Goal: Communication & Community: Answer question/provide support

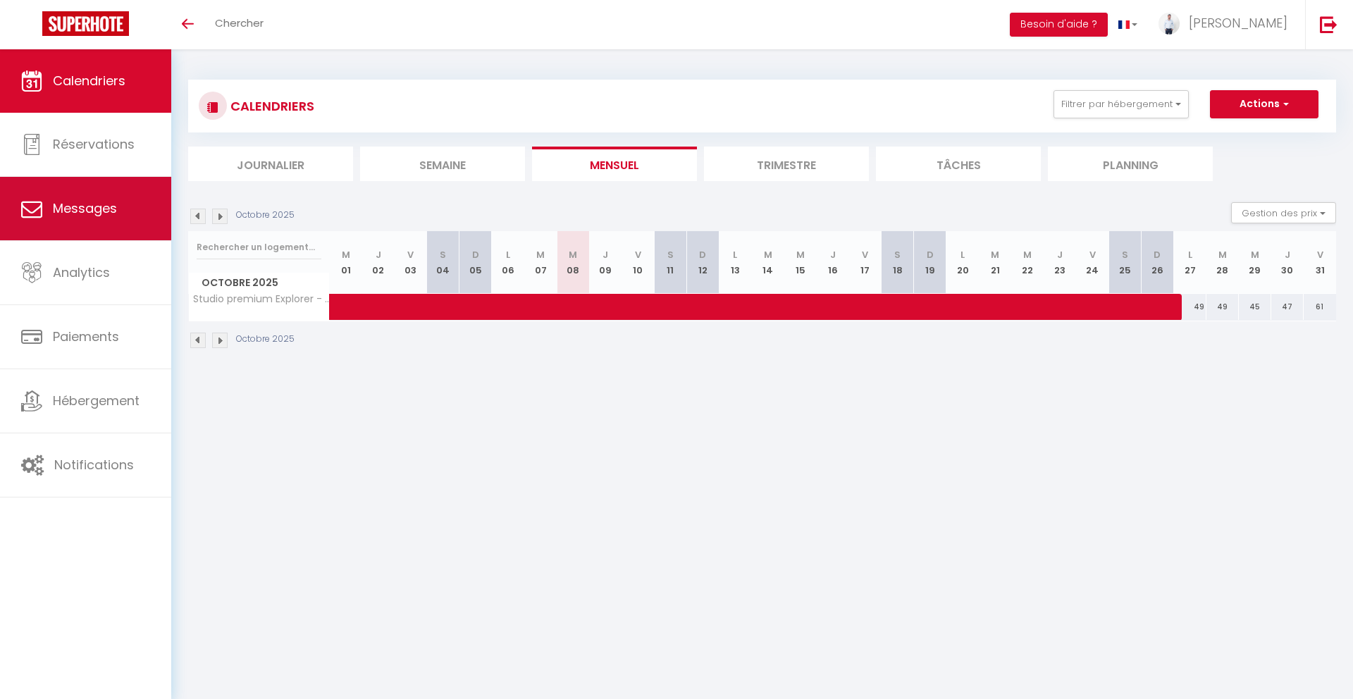
click at [98, 205] on span "Messages" at bounding box center [85, 208] width 64 height 18
select select "message"
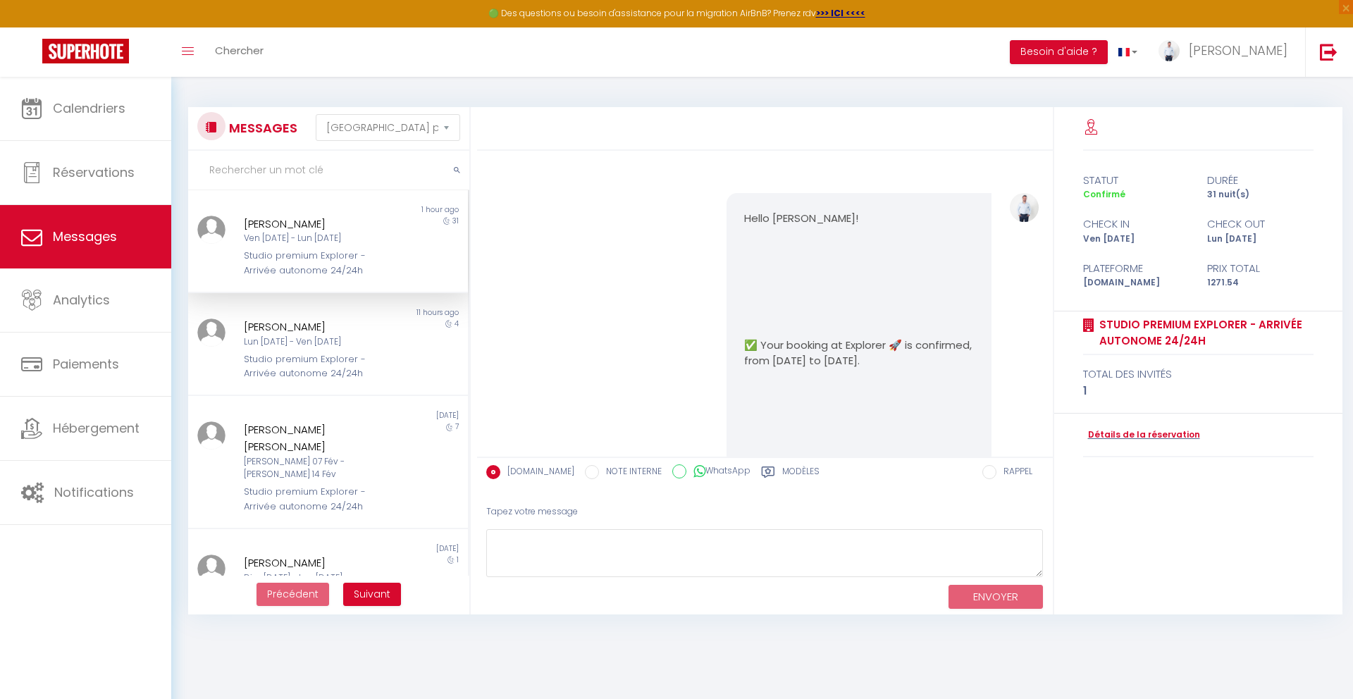
scroll to position [6306, 0]
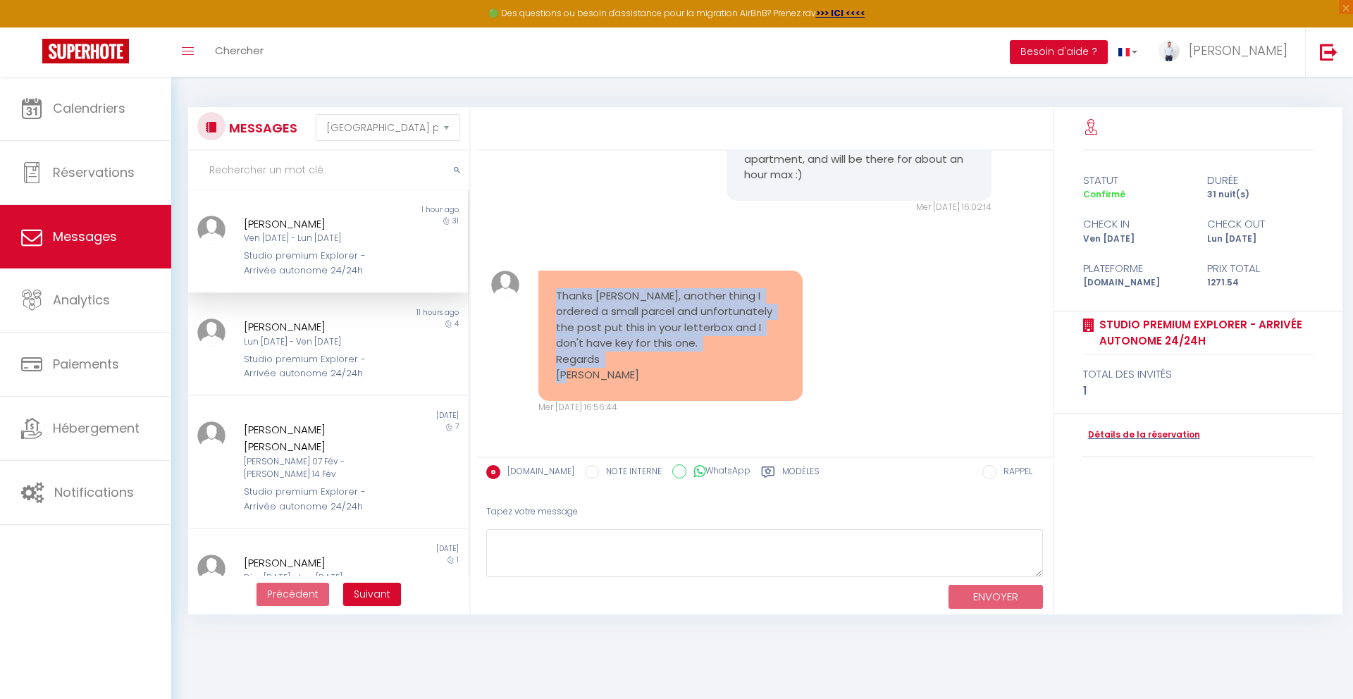
drag, startPoint x: 607, startPoint y: 377, endPoint x: 550, endPoint y: 288, distance: 105.6
click at [550, 288] on div "Thanks [PERSON_NAME], another thing I ordered a small parcel and unfortunately …" at bounding box center [670, 336] width 264 height 130
copy pre "Thanks [PERSON_NAME], another thing I ordered a small parcel and unfortunately …"
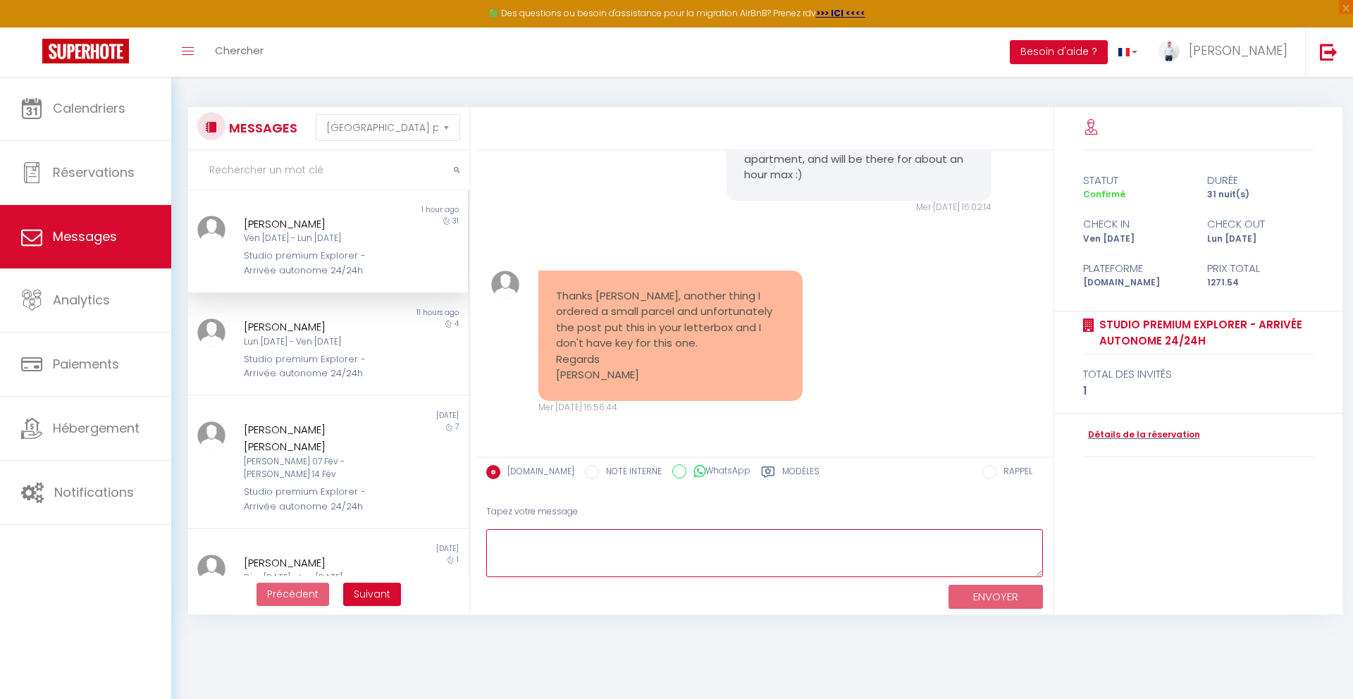
click at [823, 540] on textarea at bounding box center [764, 553] width 557 height 49
paste textarea "I can come by [DATE] at the end of the day to open your mailbox if you want."
click at [557, 543] on textarea "I can come by [DATE] at the end of the day to open your mailbox if you want." at bounding box center [764, 553] width 557 height 49
click at [772, 543] on textarea "I can come [DATE] at the end of the day to open your mailbox if you want." at bounding box center [764, 553] width 557 height 49
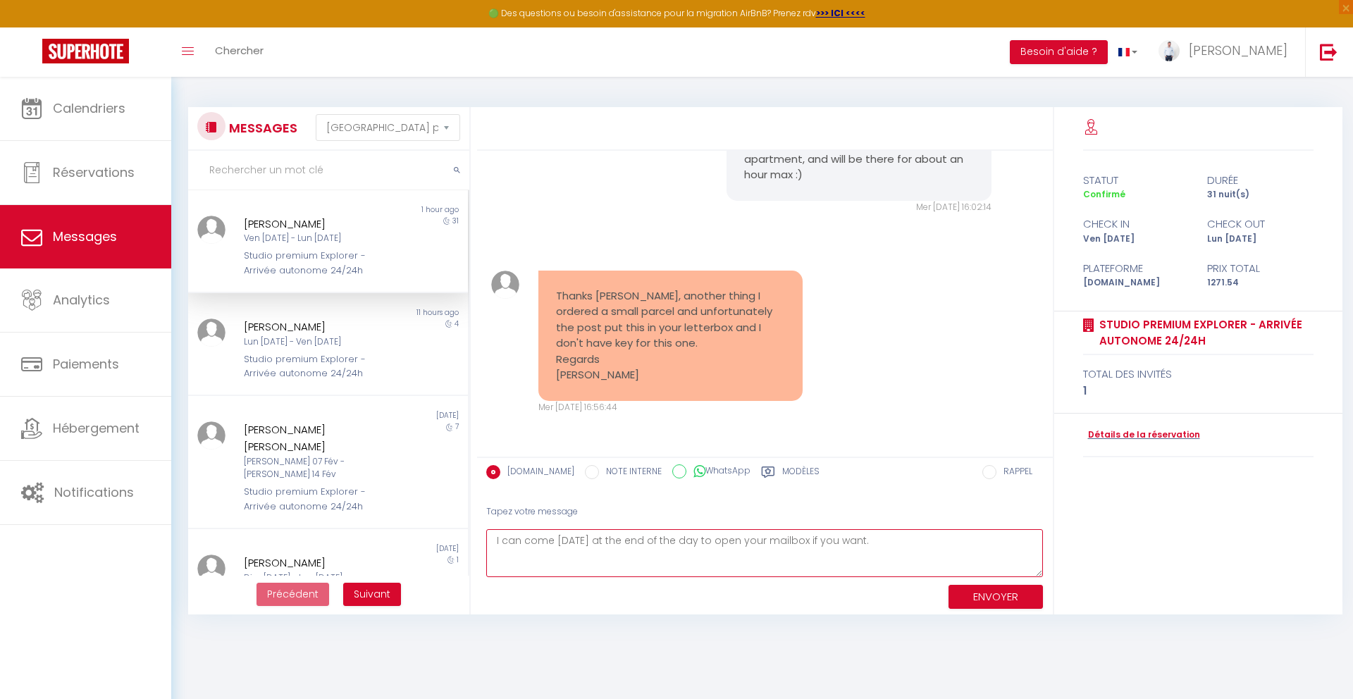
click at [769, 542] on textarea "I can come [DATE] at the end of the day to open your mailbox if you want." at bounding box center [764, 553] width 557 height 49
click at [918, 546] on textarea "I can come [DATE] at the end of the day to open the mailbox if you want." at bounding box center [764, 553] width 557 height 49
type textarea "I can come [DATE] at the end of the day to open the mailbox if you want"
click at [1001, 591] on button "ENVOYER" at bounding box center [995, 597] width 94 height 25
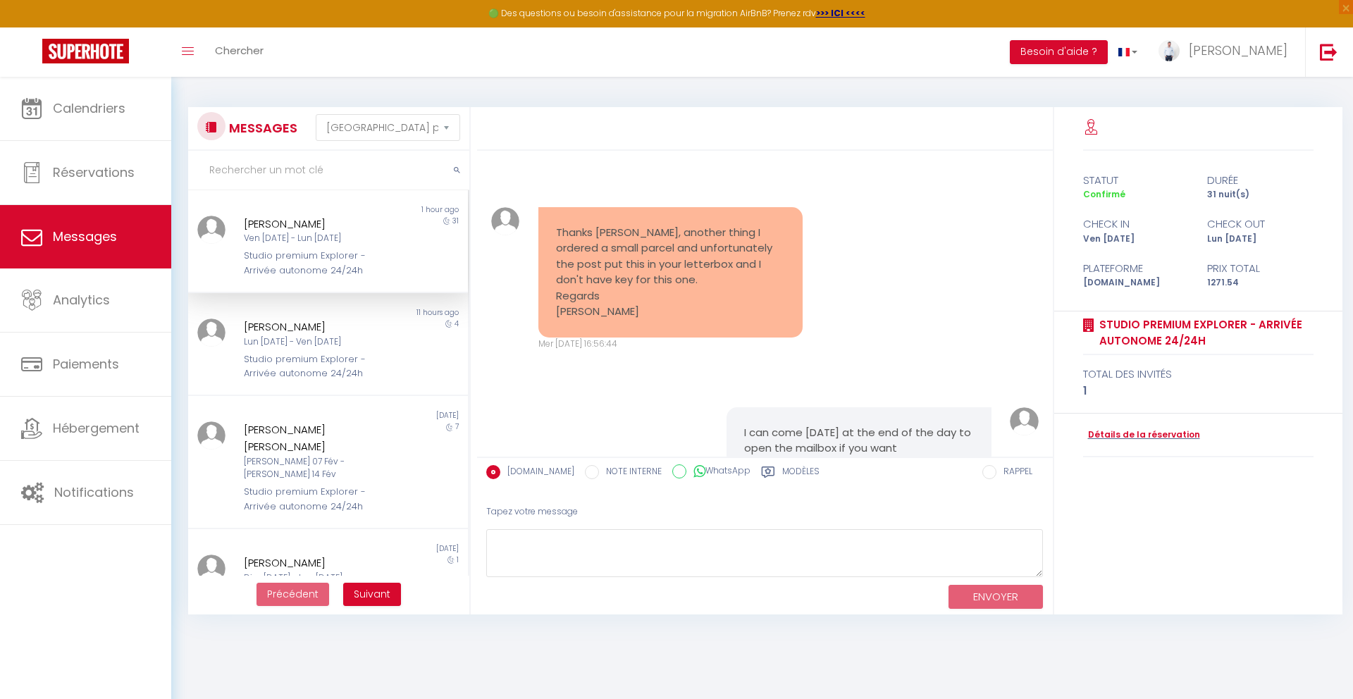
scroll to position [6443, 0]
